Goal: Find specific page/section: Find specific page/section

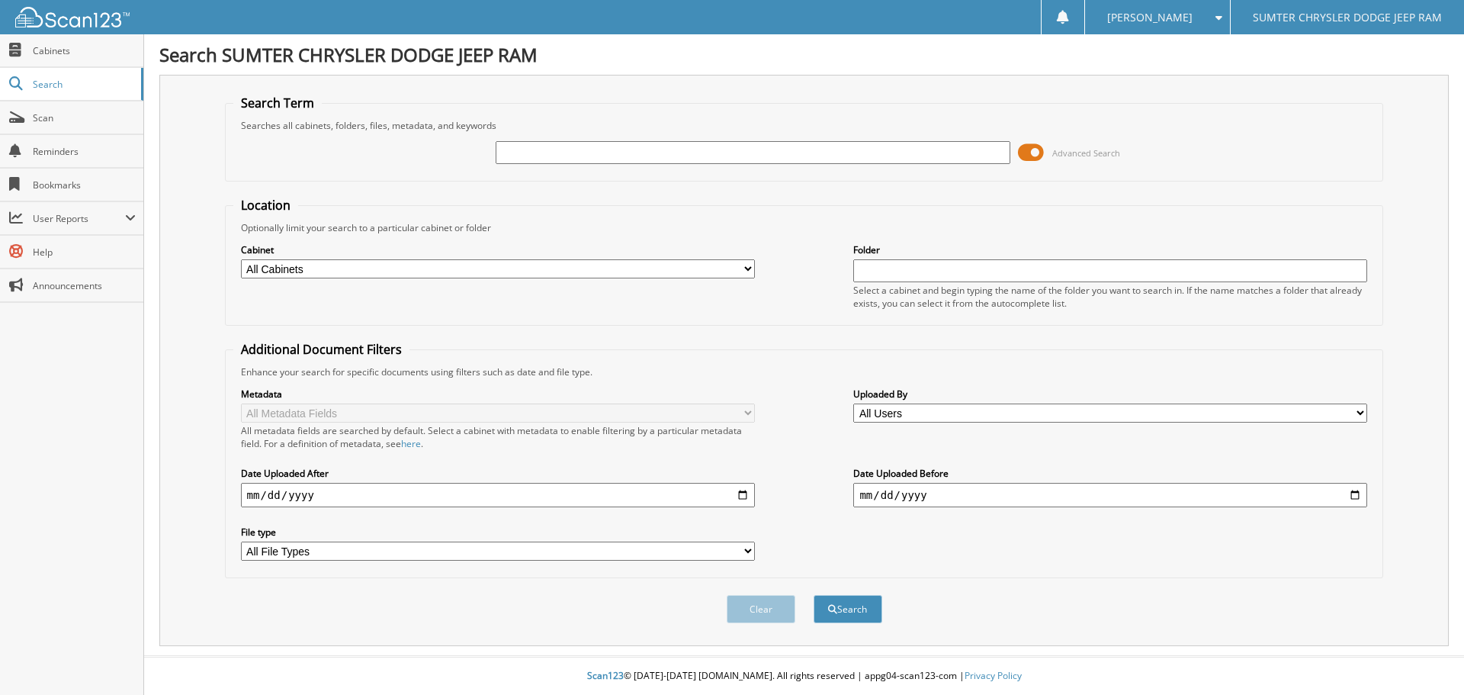
click at [672, 153] on input "text" at bounding box center [753, 152] width 514 height 23
type input "47172"
click at [844, 605] on button "Search" at bounding box center [848, 609] width 69 height 28
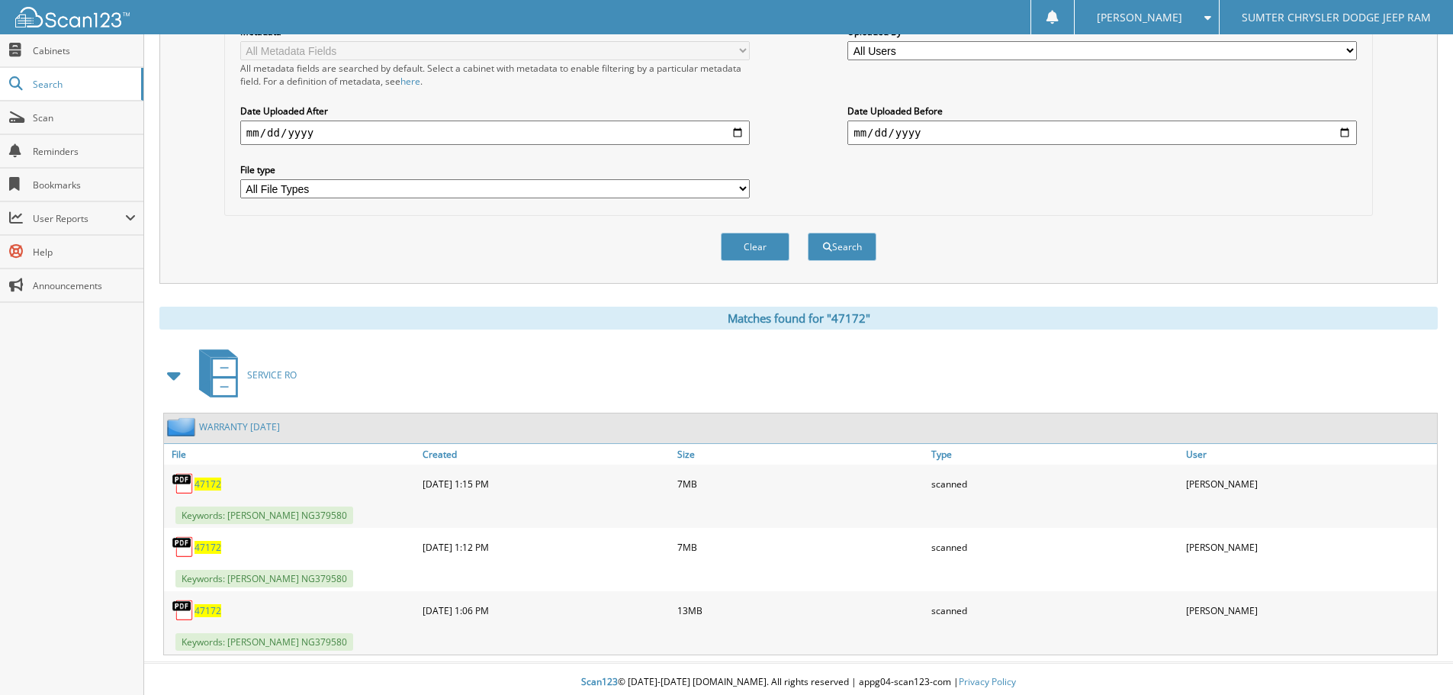
scroll to position [369, 0]
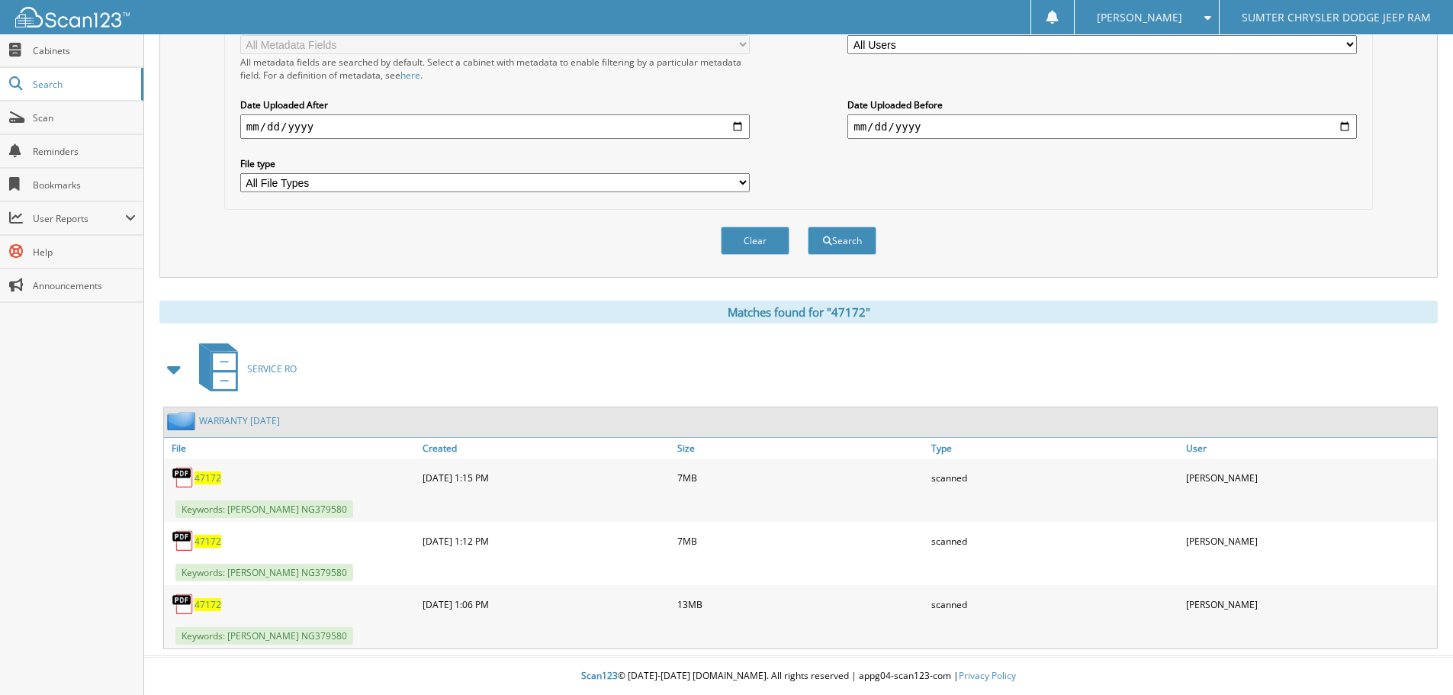
click at [201, 478] on span "47172" at bounding box center [207, 477] width 27 height 13
click at [217, 538] on span "47172" at bounding box center [207, 541] width 27 height 13
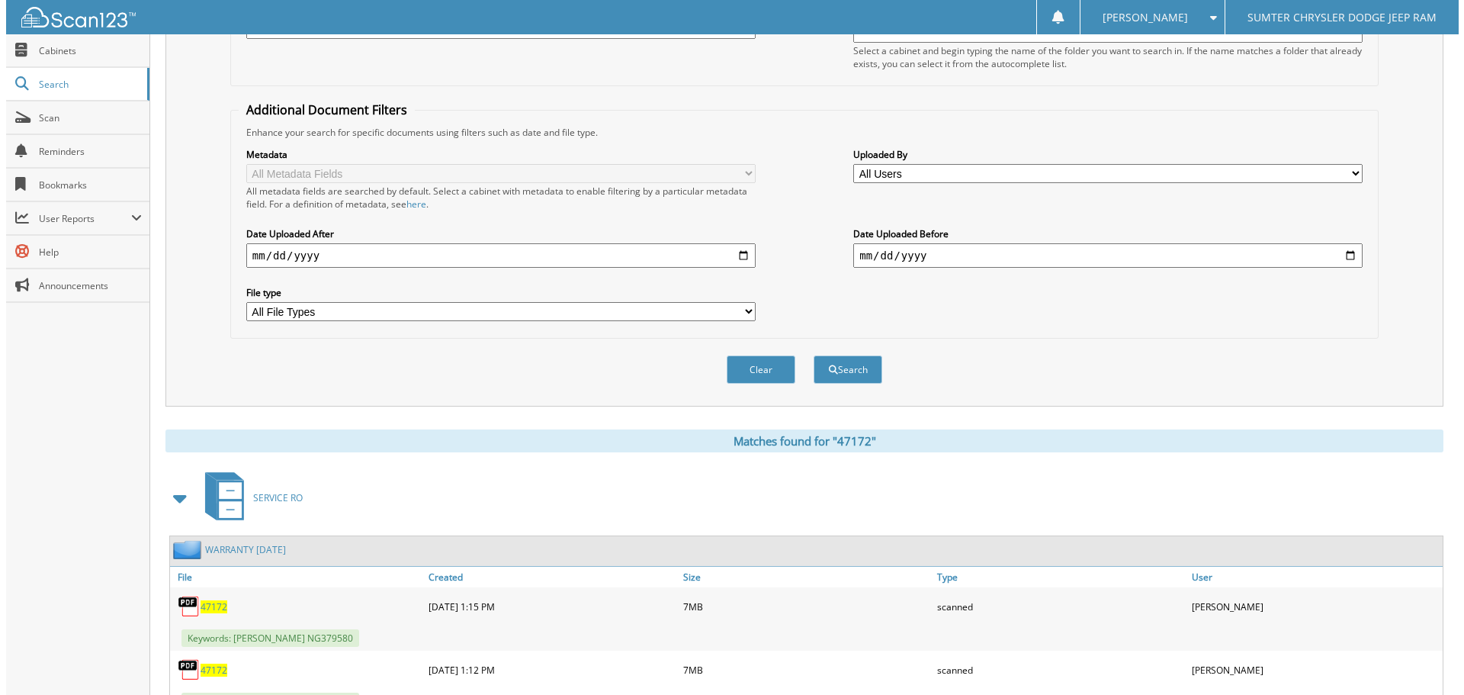
scroll to position [0, 0]
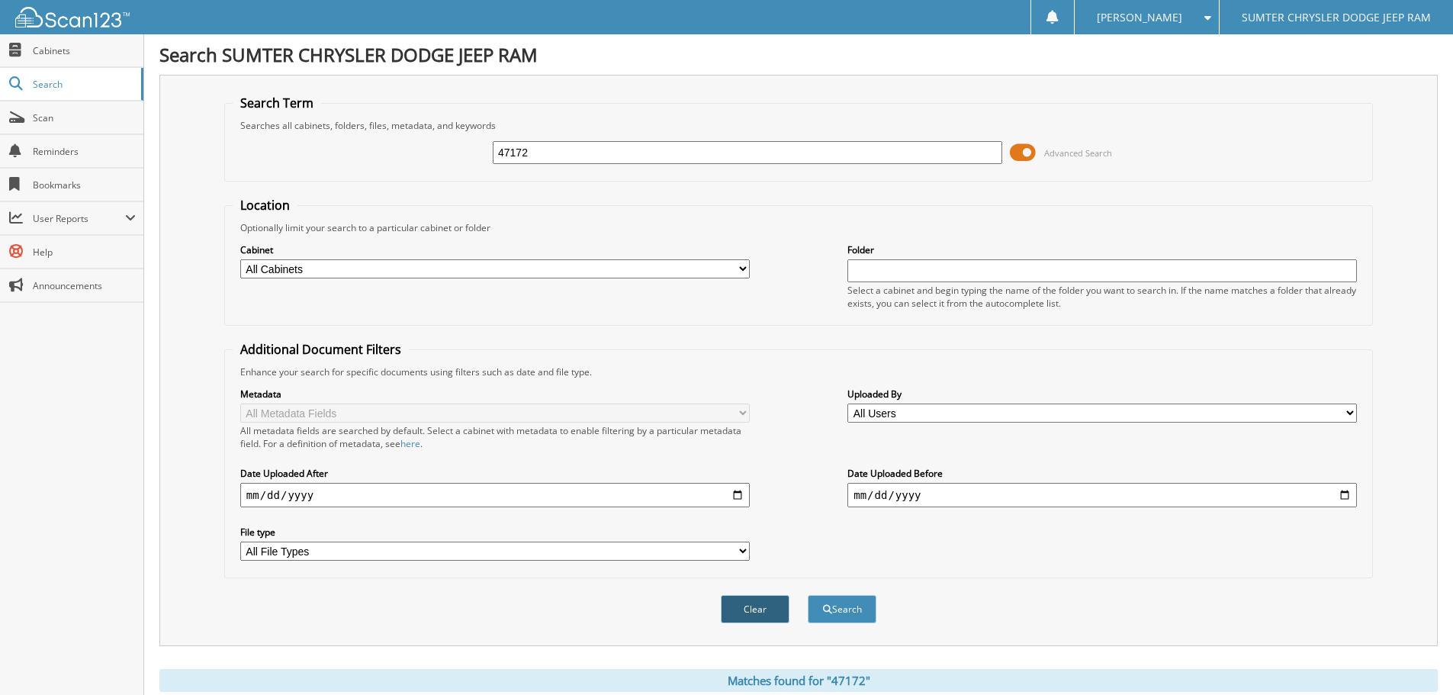
click at [762, 606] on button "Clear" at bounding box center [755, 609] width 69 height 28
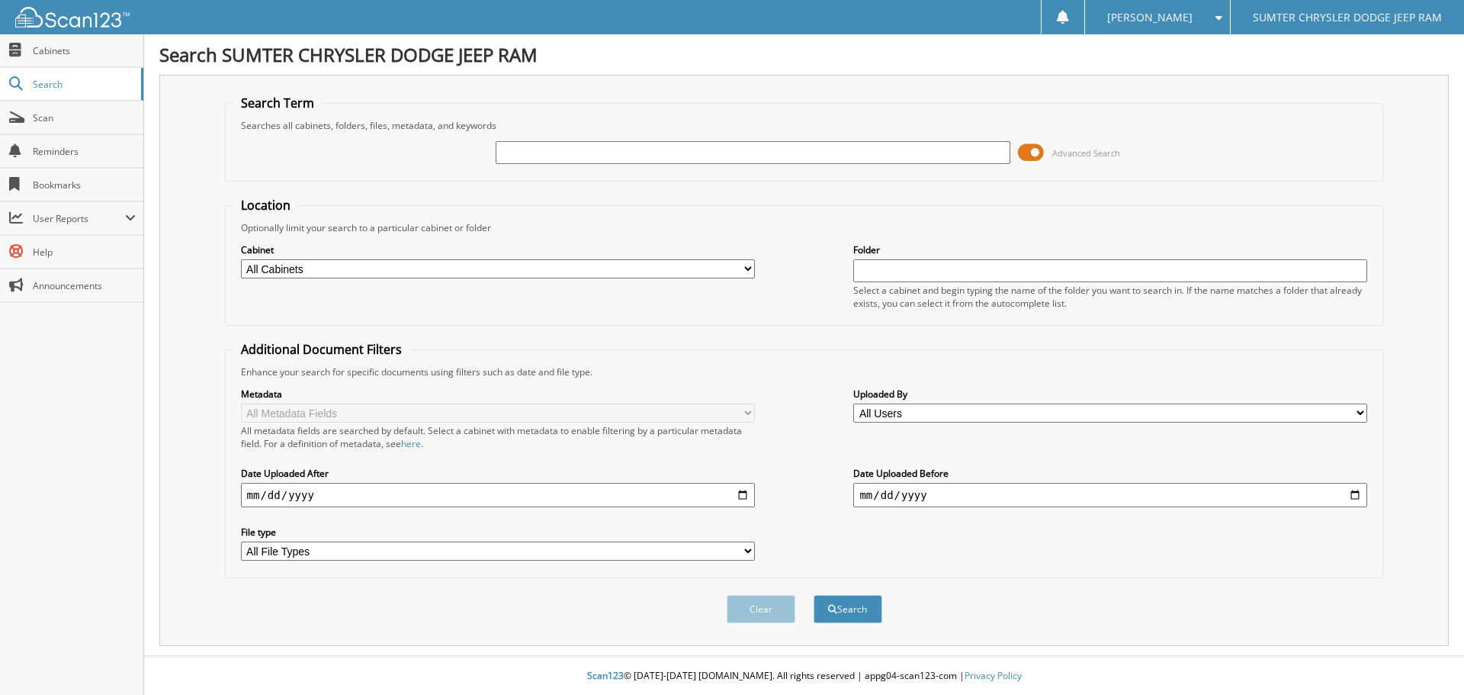
click at [593, 148] on input "text" at bounding box center [753, 152] width 514 height 23
type input "48794"
click at [848, 609] on button "Search" at bounding box center [848, 609] width 69 height 28
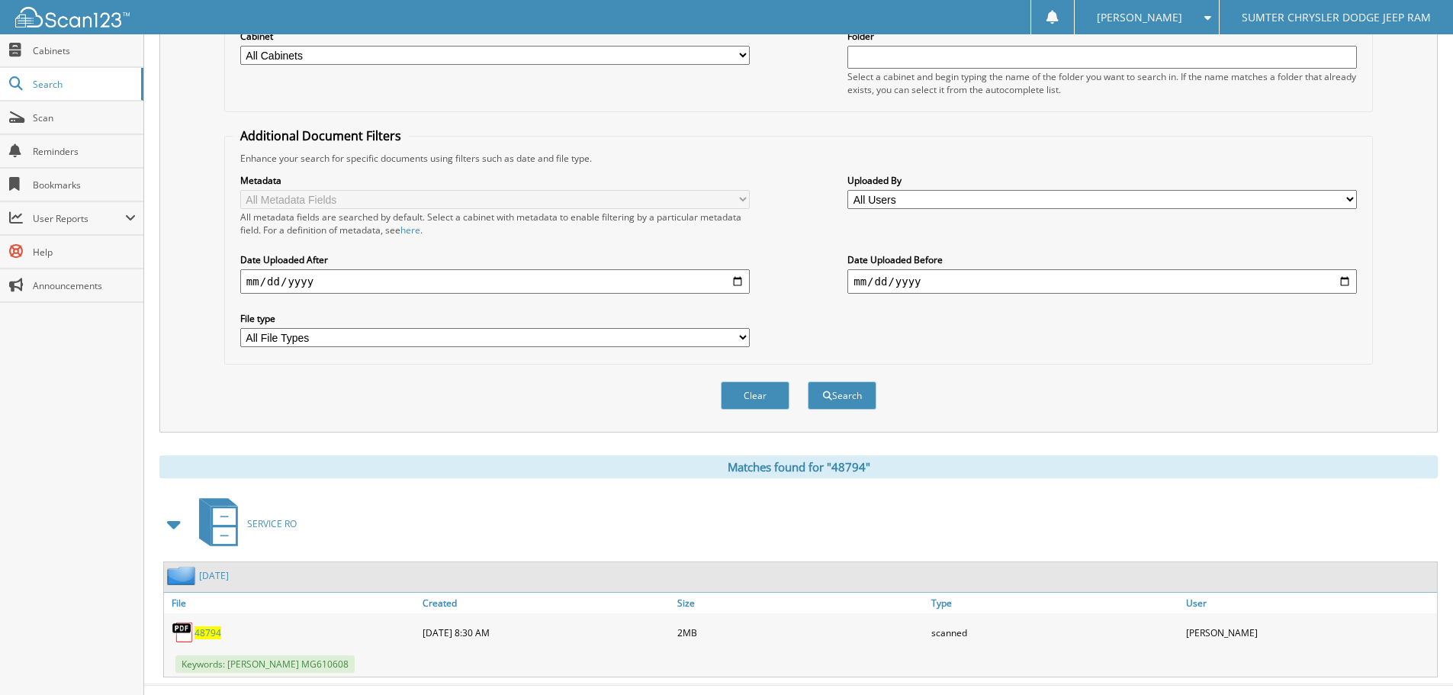
scroll to position [243, 0]
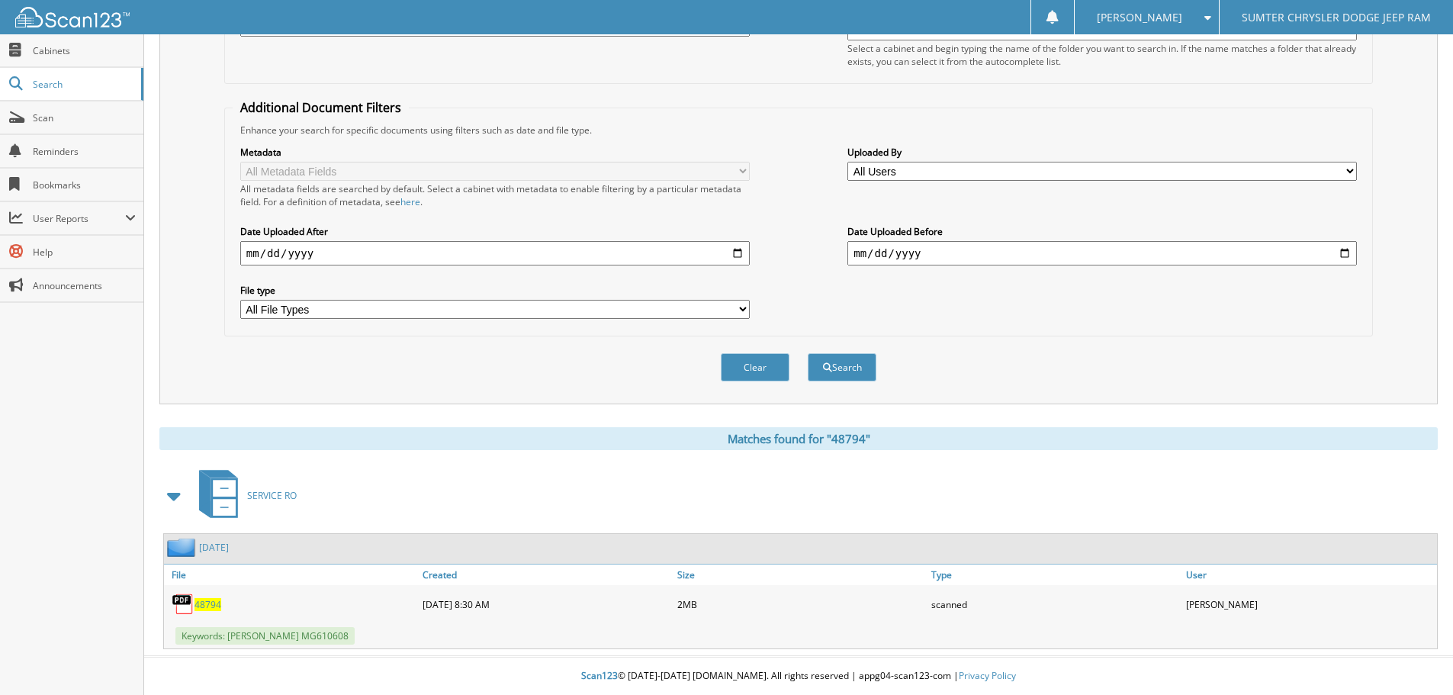
click at [214, 602] on span "48794" at bounding box center [207, 604] width 27 height 13
click at [66, 118] on span "Scan" at bounding box center [84, 117] width 103 height 13
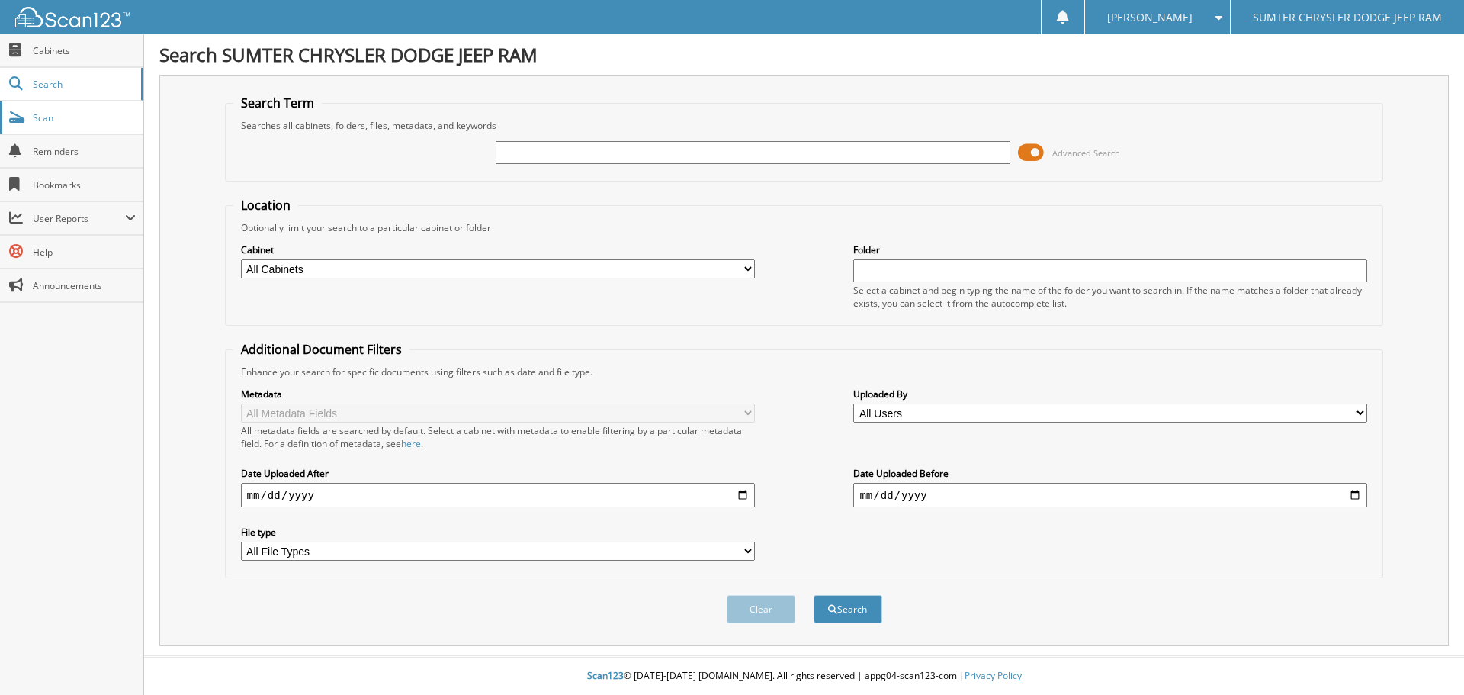
click at [56, 117] on span "Scan" at bounding box center [84, 117] width 103 height 13
type input "48542"
click at [847, 603] on button "Search" at bounding box center [848, 609] width 69 height 28
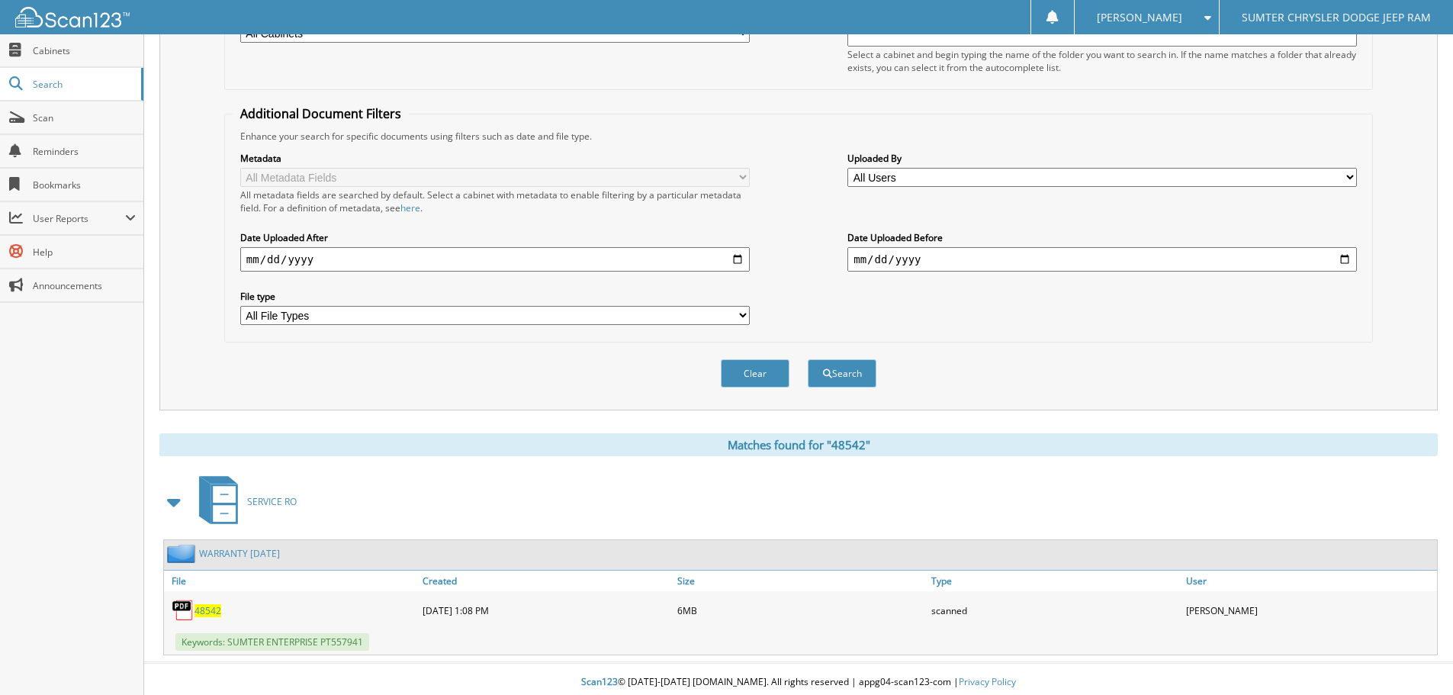
scroll to position [243, 0]
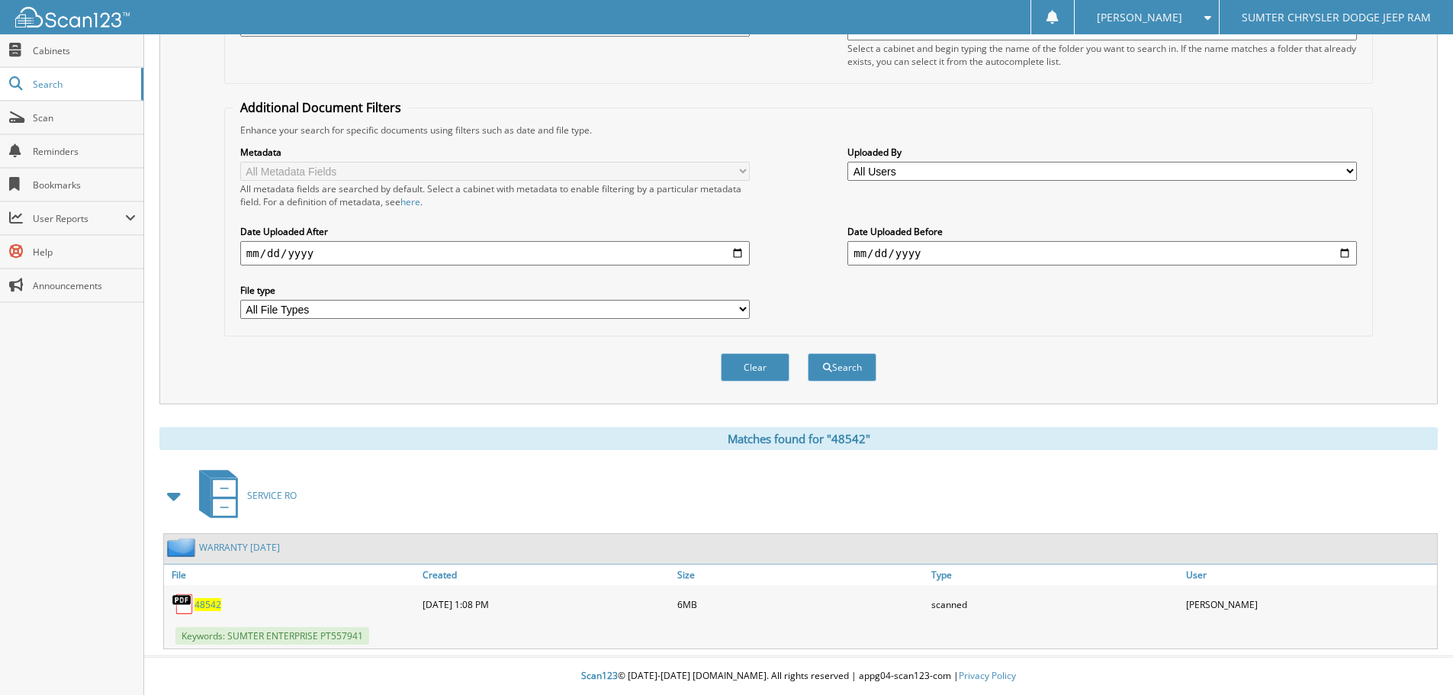
click at [205, 605] on span "48542" at bounding box center [207, 604] width 27 height 13
click at [741, 365] on button "Clear" at bounding box center [755, 367] width 69 height 28
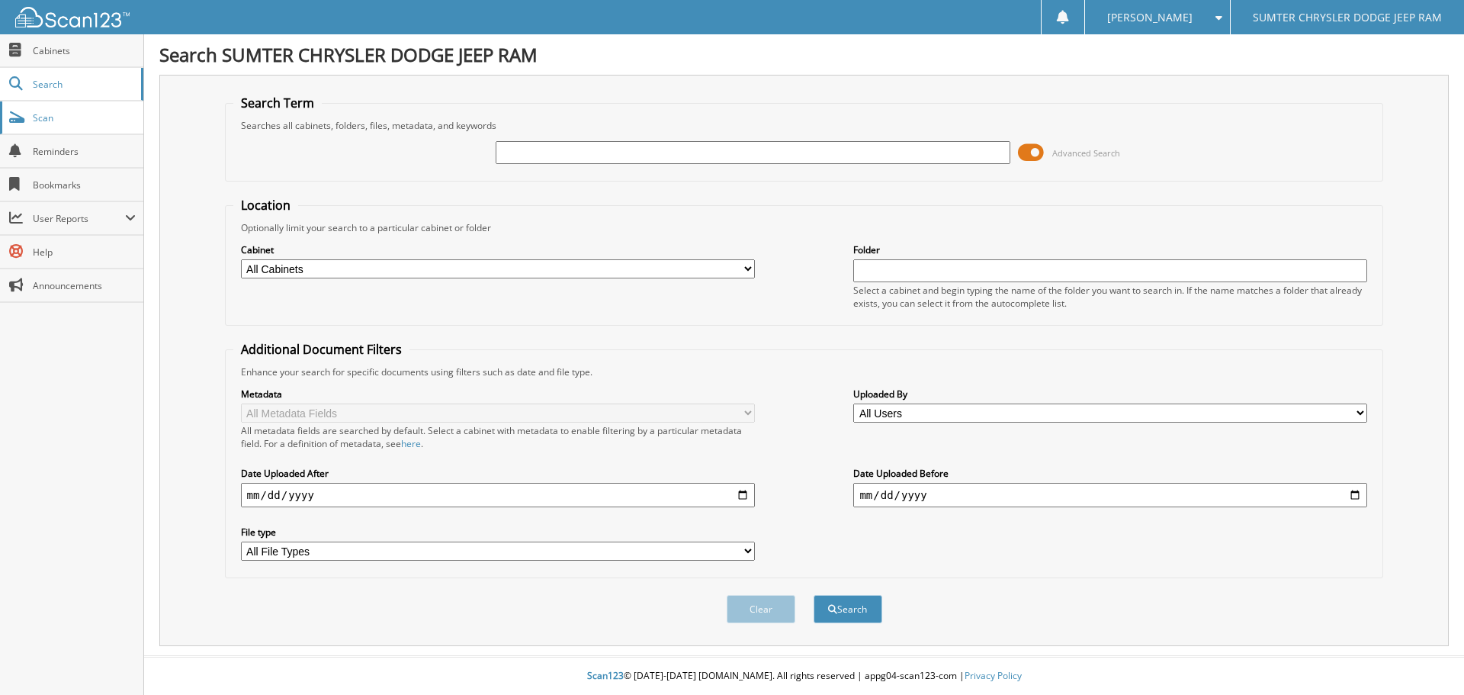
click at [63, 114] on span "Scan" at bounding box center [84, 117] width 103 height 13
